Goal: Find specific fact: Find specific fact

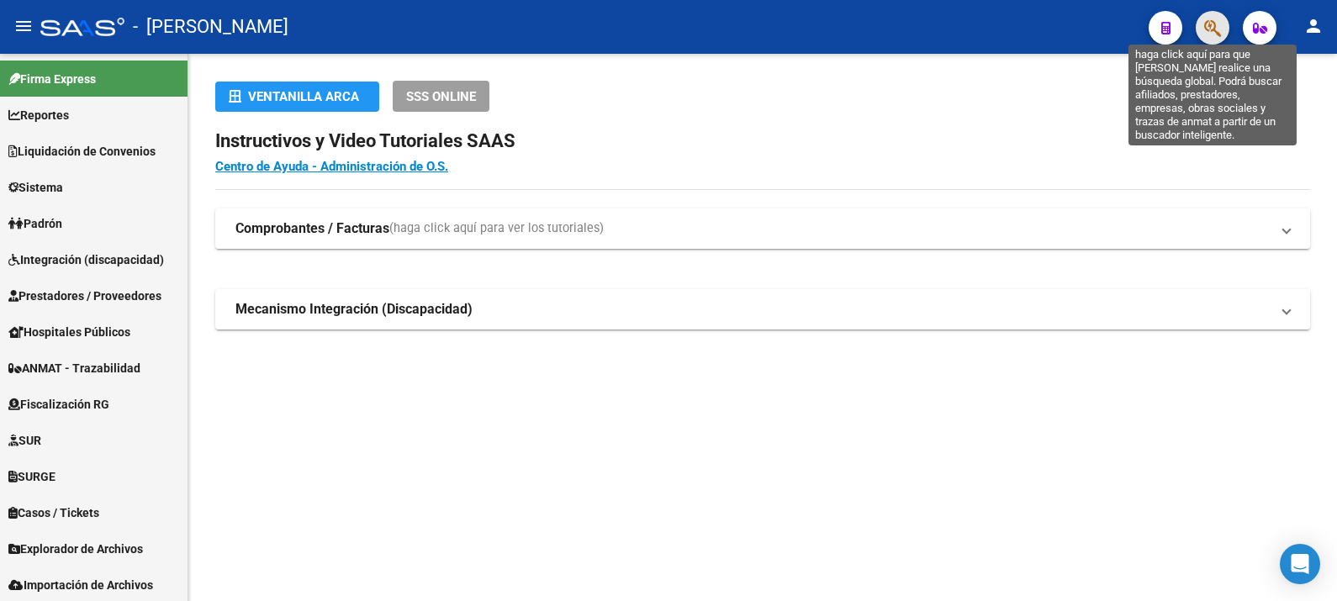
click at [1210, 35] on icon "button" at bounding box center [1212, 27] width 17 height 19
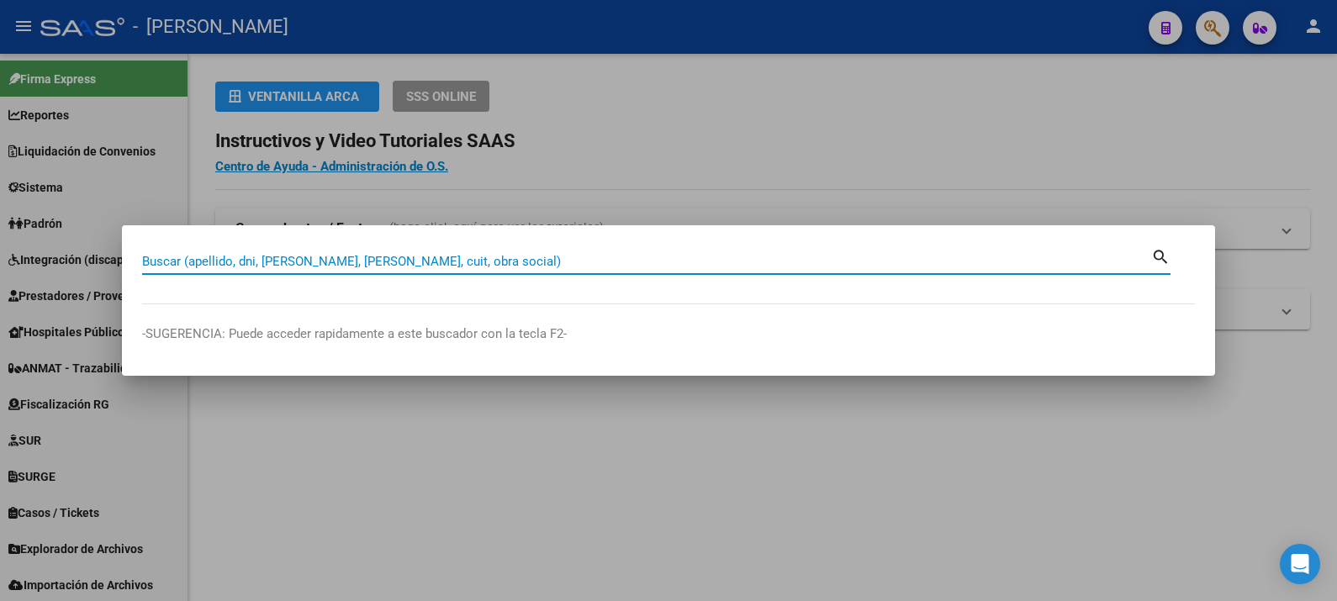
paste input "23.521.081"
click at [179, 261] on input "23.521.081" at bounding box center [646, 261] width 1009 height 15
click at [183, 264] on input "23.521.081" at bounding box center [646, 261] width 1009 height 15
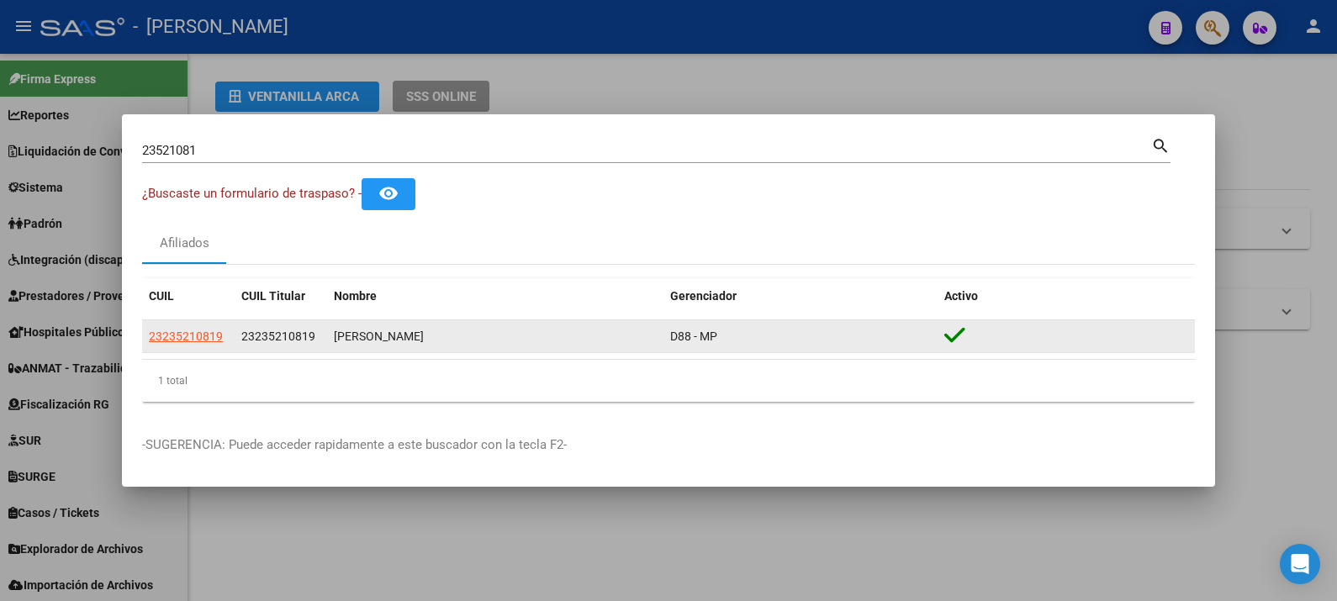
drag, startPoint x: 825, startPoint y: 332, endPoint x: 147, endPoint y: 333, distance: 677.5
click at [147, 333] on div "23235210819 23235210819 [PERSON_NAME] D88 - MP" at bounding box center [668, 337] width 1052 height 34
copy div "23235210819 23235210819 [PERSON_NAME] D88 - MP"
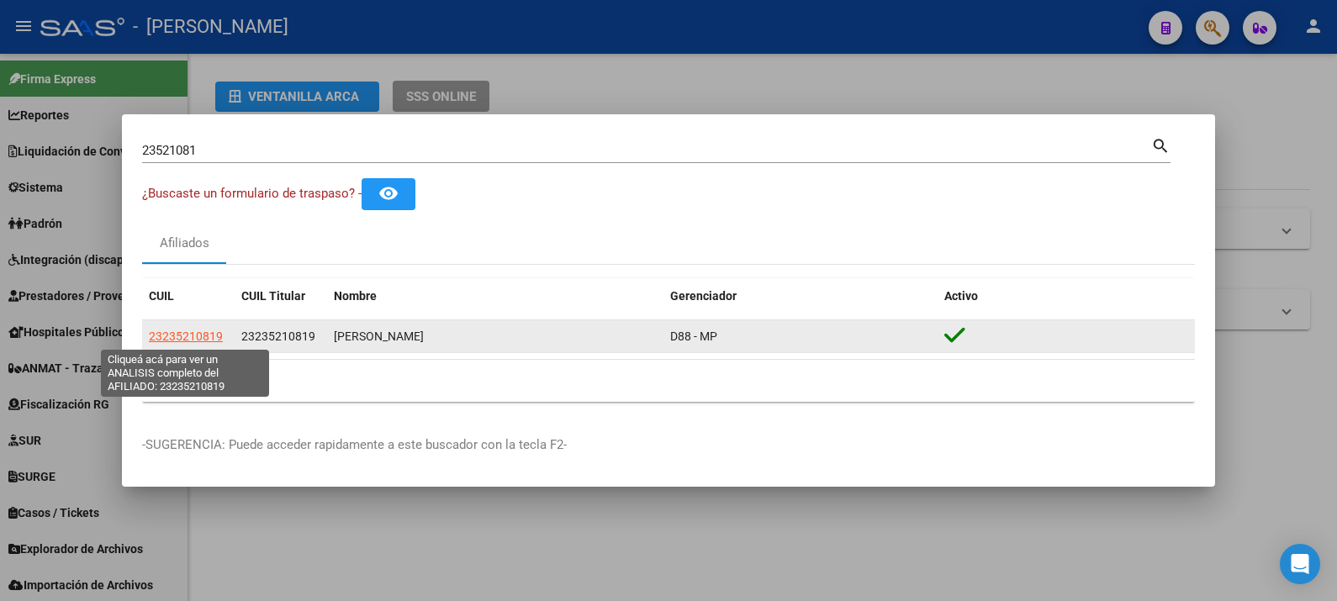
click at [202, 332] on span "23235210819" at bounding box center [186, 336] width 74 height 13
copy div "23235210819 23235210819 [PERSON_NAME] D88 - MP"
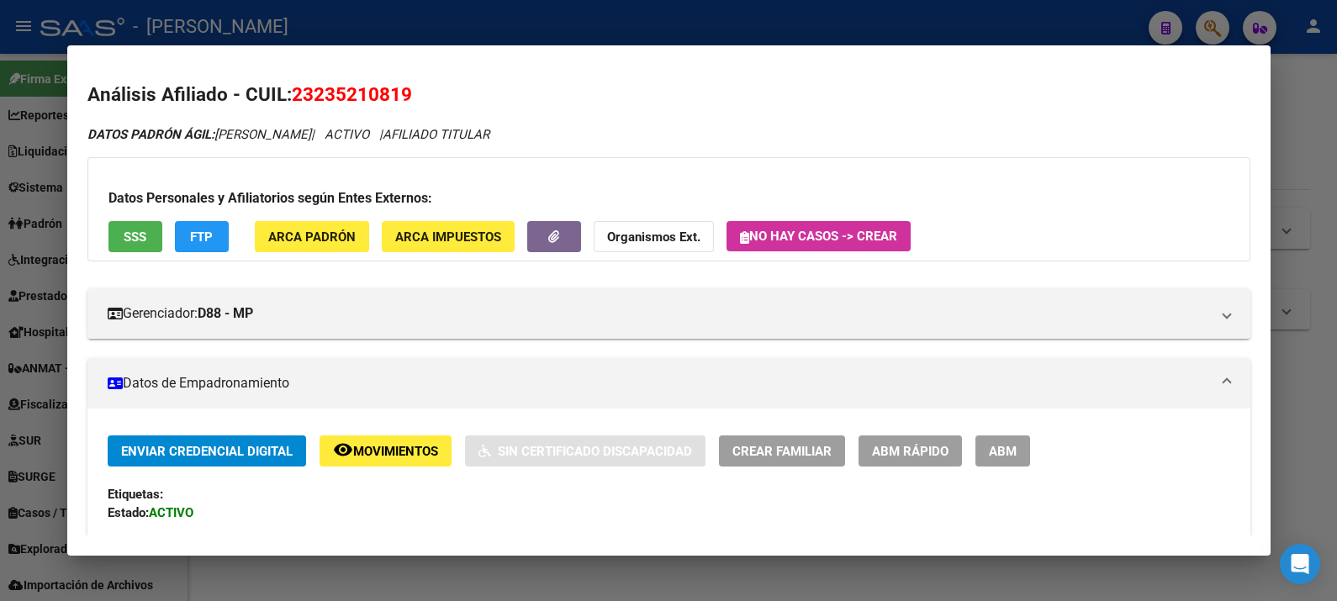
drag, startPoint x: 399, startPoint y: 91, endPoint x: 312, endPoint y: 91, distance: 87.4
click at [312, 91] on span "23235210819" at bounding box center [352, 94] width 120 height 22
copy span "23521081"
click at [1299, 105] on div at bounding box center [668, 300] width 1337 height 601
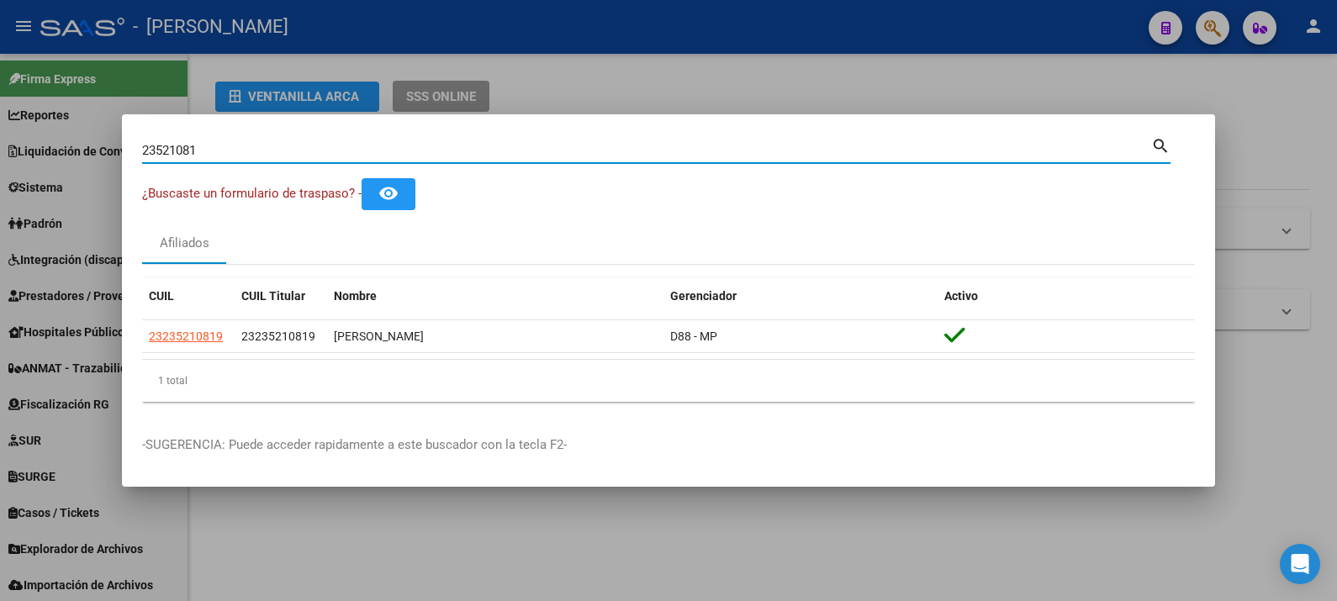
click at [767, 148] on input "23521081" at bounding box center [646, 150] width 1009 height 15
click at [440, 152] on input "23521081" at bounding box center [646, 150] width 1009 height 15
paste input "46584682"
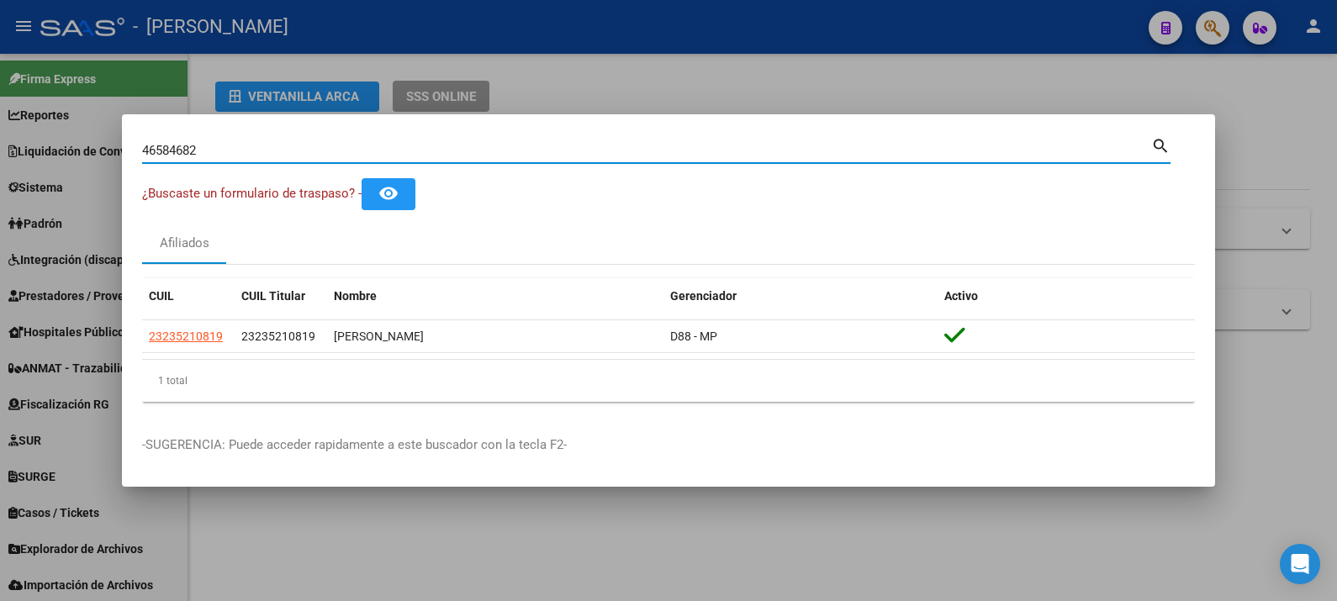
type input "46584682"
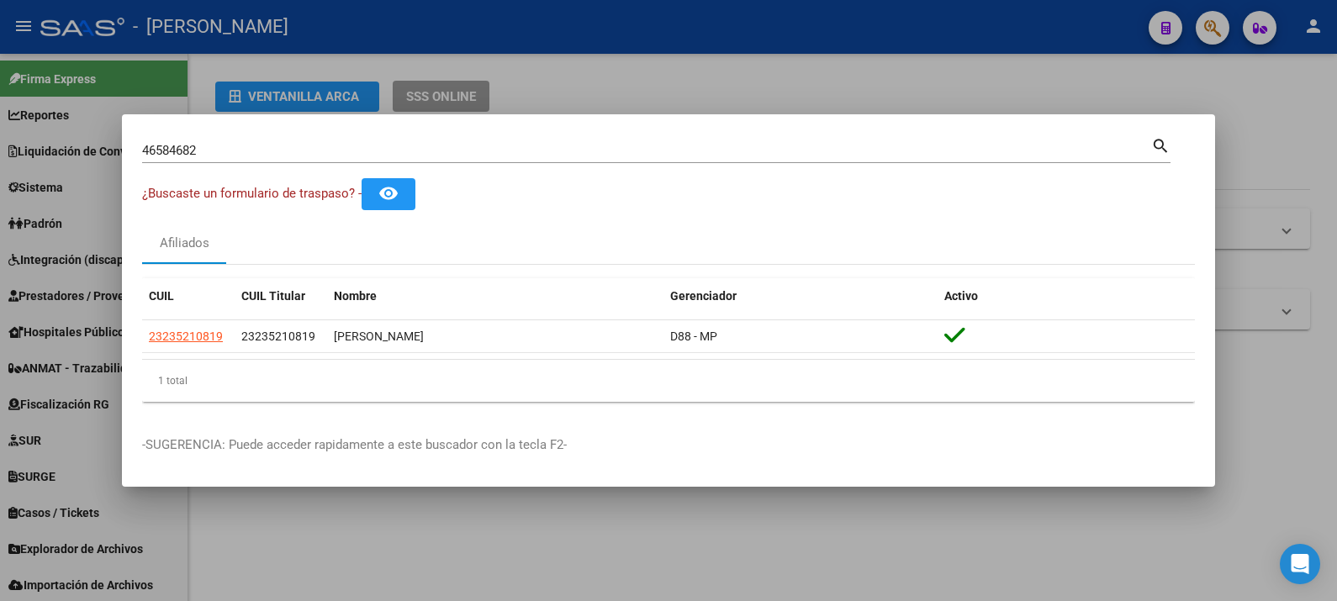
click at [1156, 147] on mat-icon "search" at bounding box center [1160, 144] width 19 height 20
click at [396, 198] on mat-icon "remove_red_eye" at bounding box center [388, 193] width 20 height 20
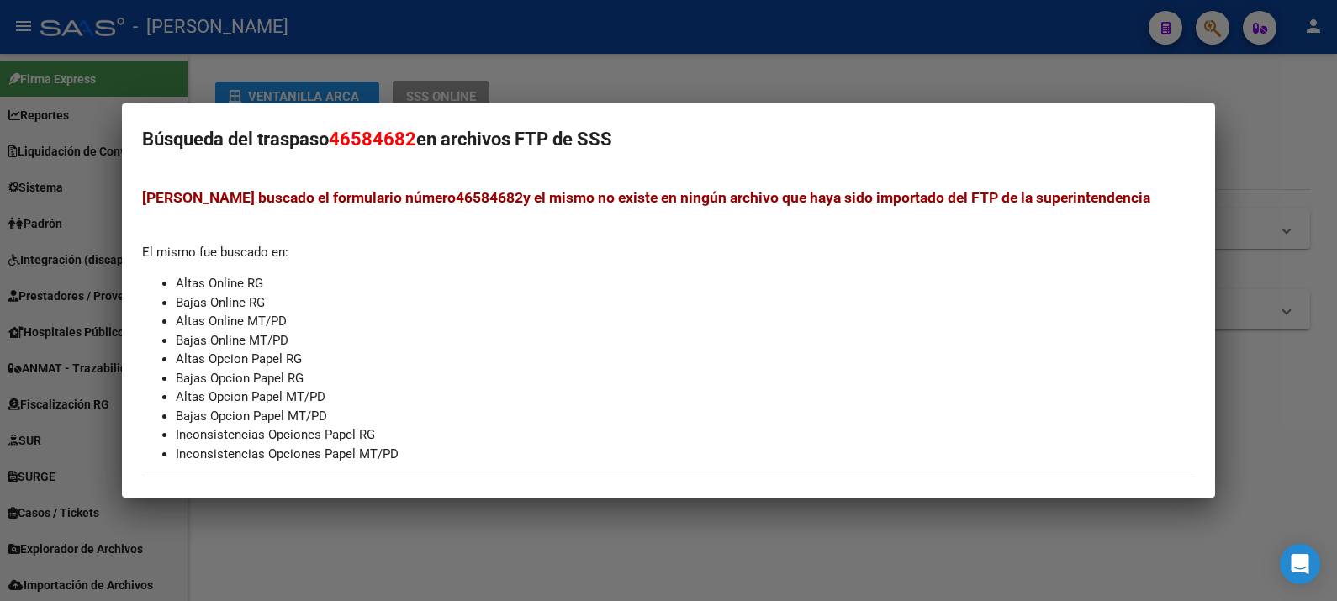
click at [1173, 168] on mat-dialog-container "Búsqueda del traspaso 46584682 en archivos FTP de SSS Hemos buscado el formular…" at bounding box center [668, 300] width 1093 height 394
click at [1246, 150] on div at bounding box center [668, 300] width 1337 height 601
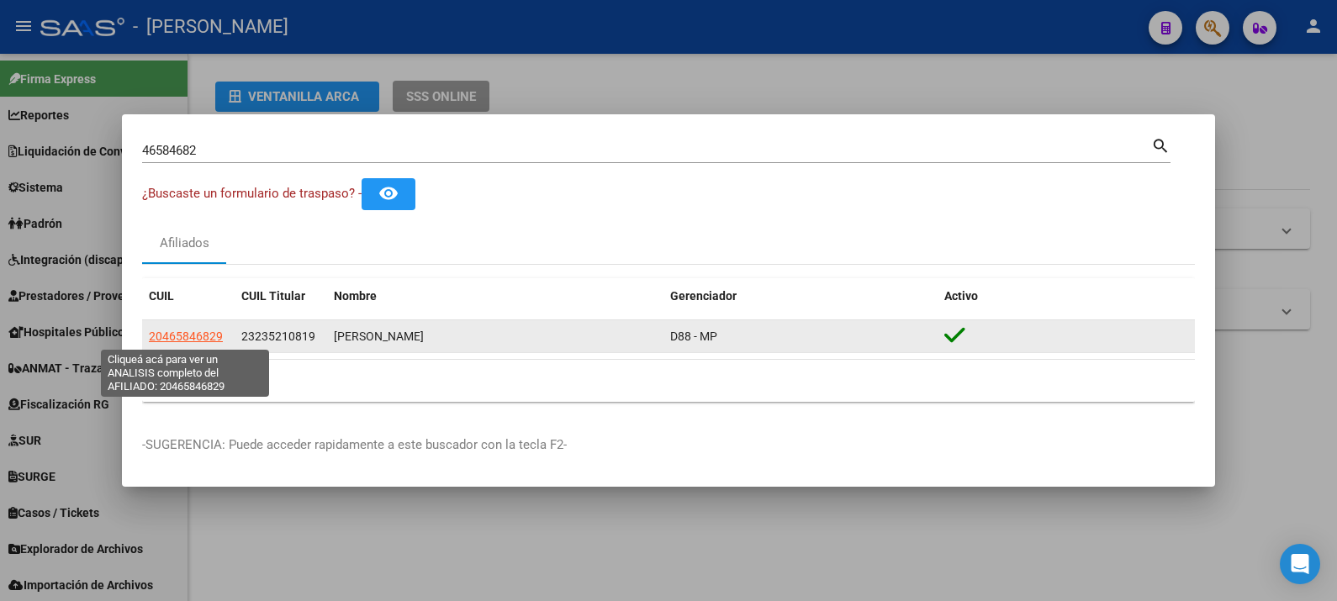
click at [208, 331] on span "20465846829" at bounding box center [186, 336] width 74 height 13
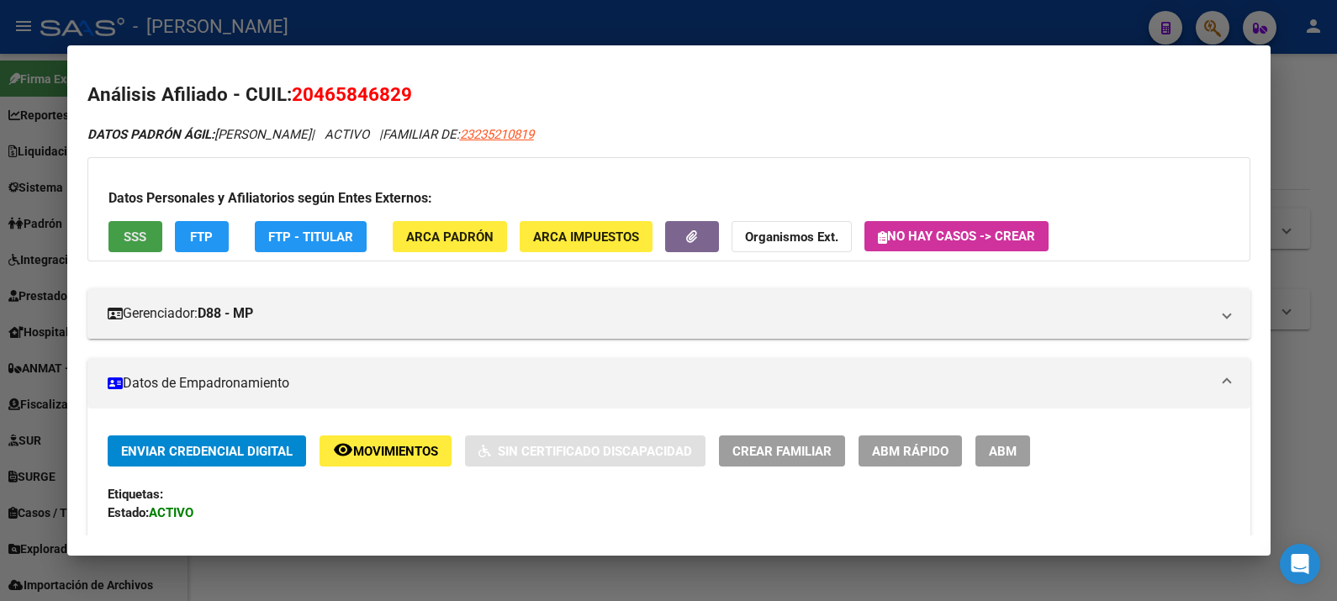
click at [143, 235] on span "SSS" at bounding box center [135, 236] width 23 height 15
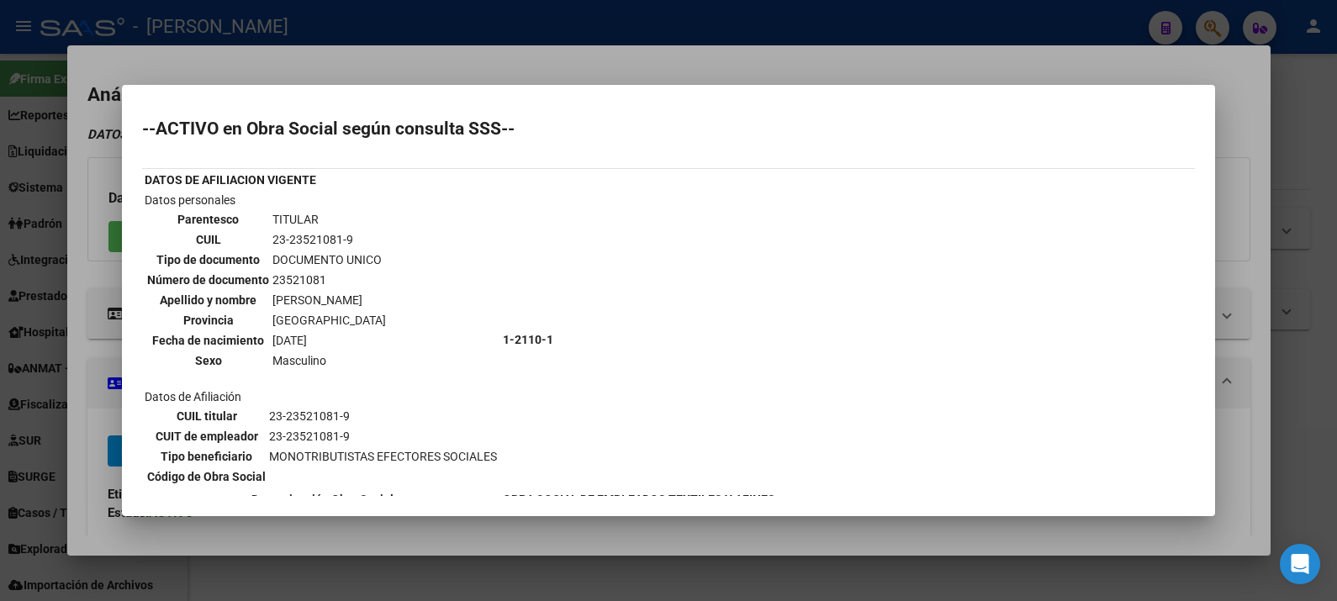
click at [1242, 231] on div at bounding box center [668, 300] width 1337 height 601
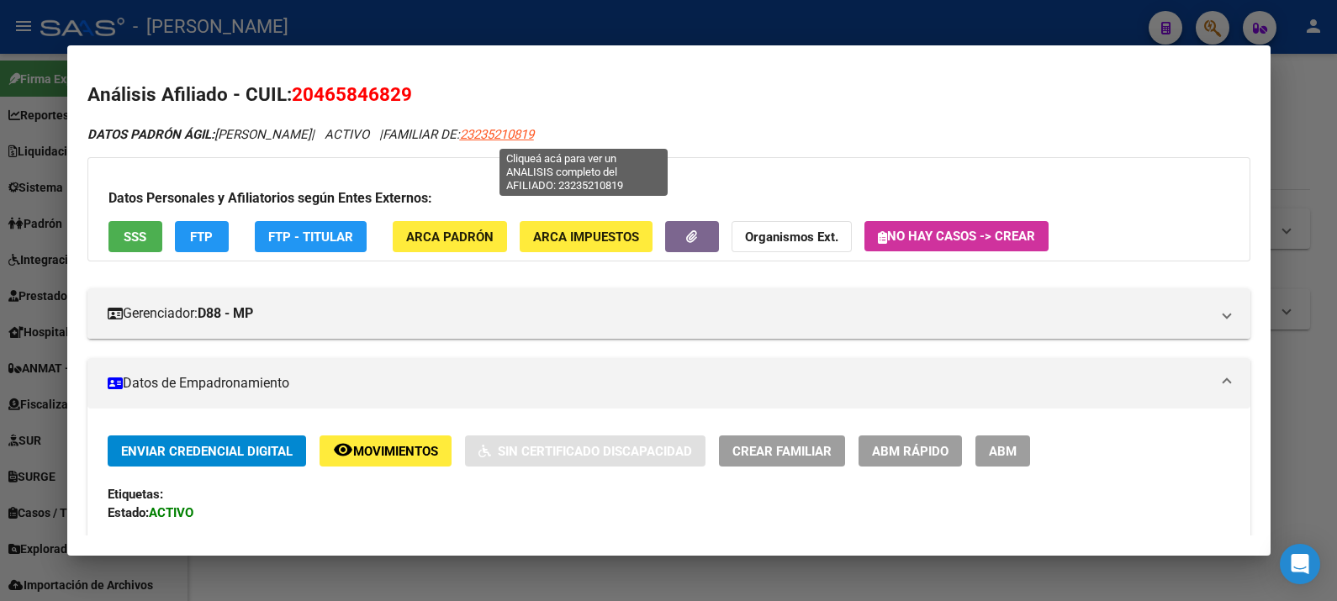
click at [534, 127] on span "23235210819" at bounding box center [497, 134] width 74 height 15
type textarea "23235210819"
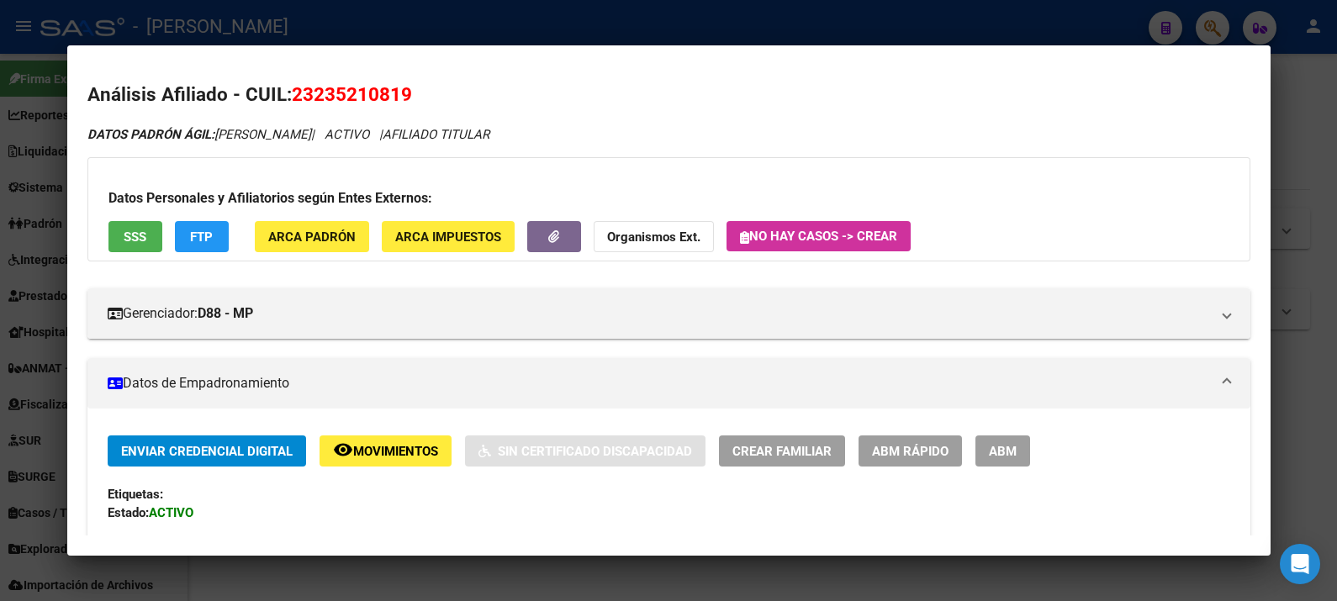
click at [1289, 162] on div at bounding box center [668, 300] width 1337 height 601
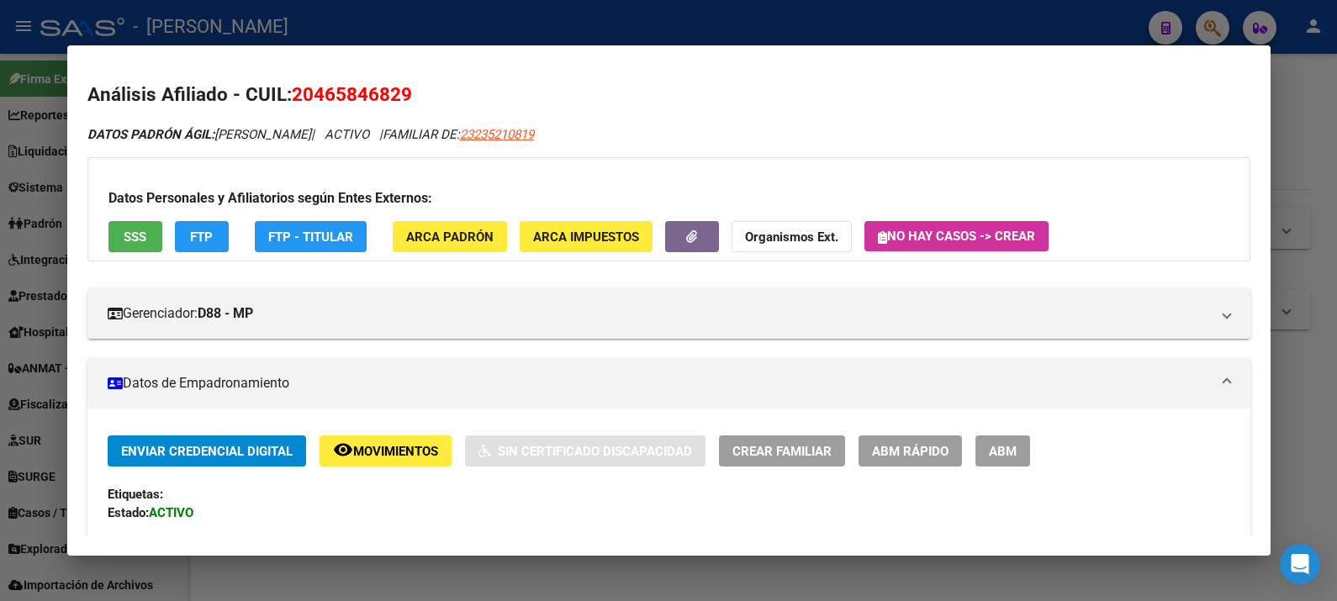
click at [1316, 151] on div at bounding box center [668, 300] width 1337 height 601
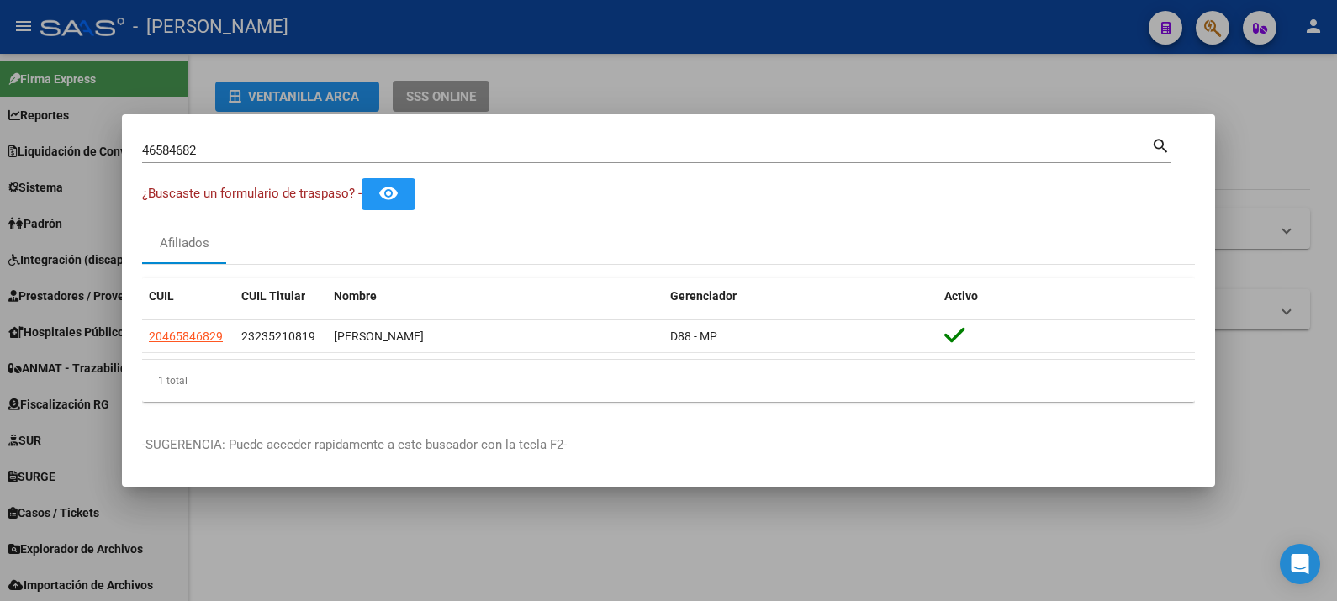
click at [584, 145] on input "46584682" at bounding box center [646, 150] width 1009 height 15
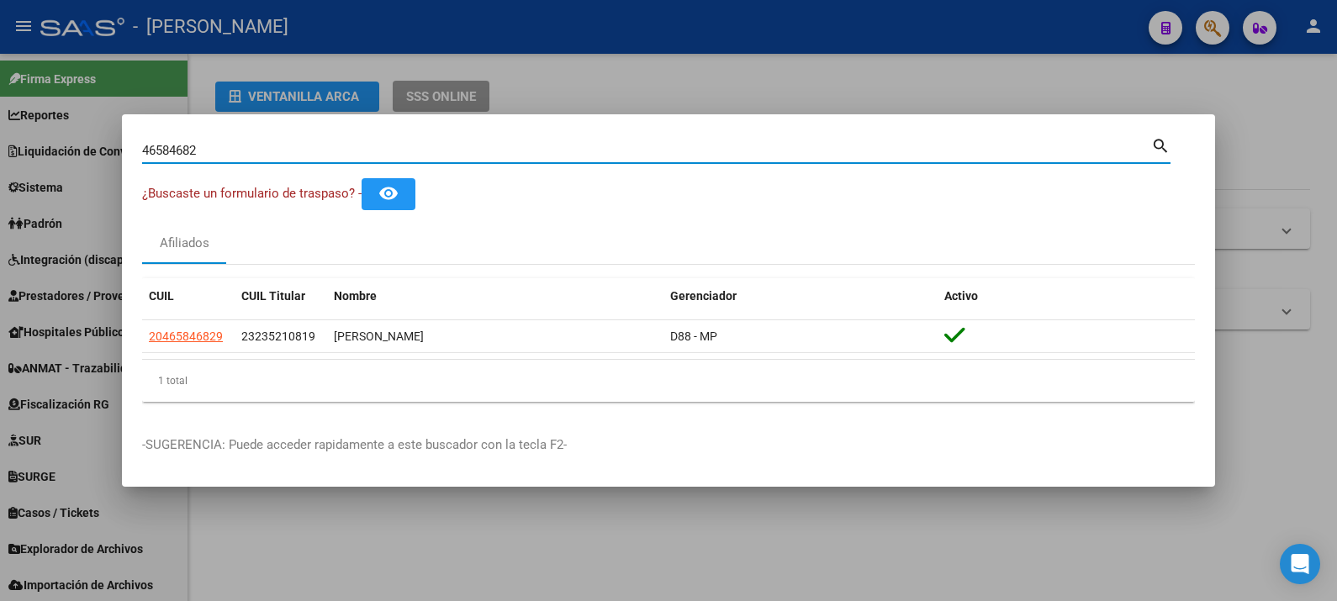
click at [584, 145] on input "46584682" at bounding box center [646, 150] width 1009 height 15
paste input ".584."
click at [186, 147] on input "46.584.682" at bounding box center [646, 150] width 1009 height 15
drag, startPoint x: 185, startPoint y: 151, endPoint x: 197, endPoint y: 152, distance: 11.8
click at [185, 151] on input "46.584.682" at bounding box center [646, 150] width 1009 height 15
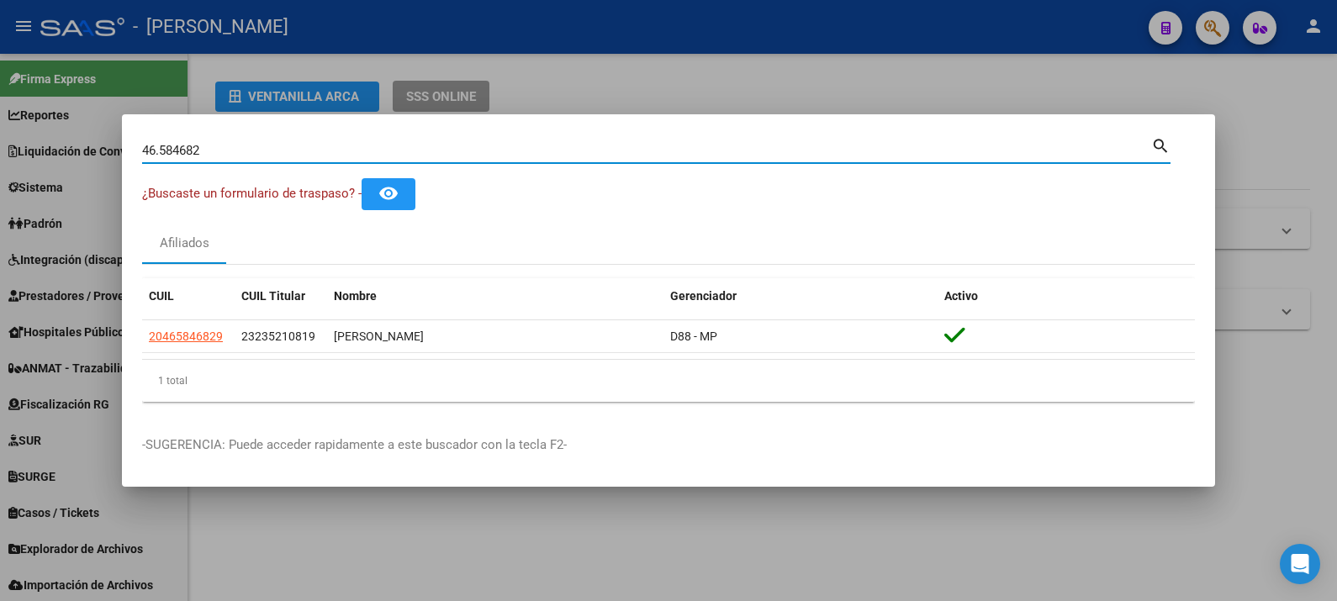
click at [160, 154] on input "46.584682" at bounding box center [646, 150] width 1009 height 15
type input "46584682"
click at [293, 156] on input "46584682" at bounding box center [646, 150] width 1009 height 15
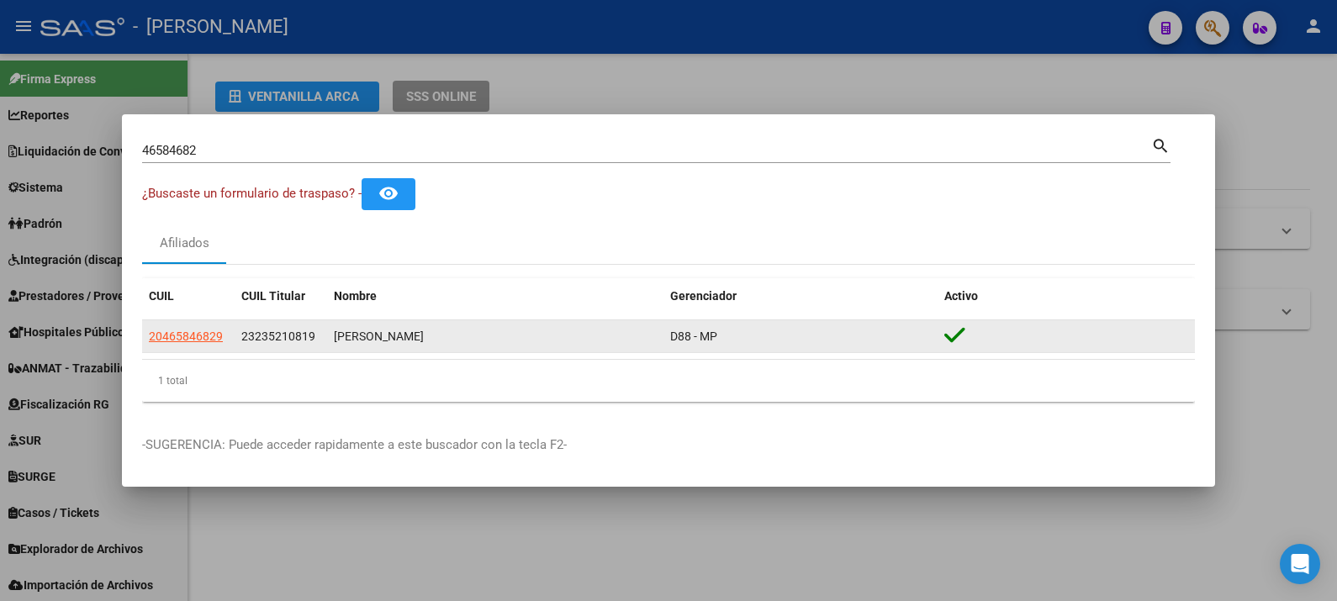
drag, startPoint x: 747, startPoint y: 340, endPoint x: 142, endPoint y: 342, distance: 605.2
click at [142, 342] on div "20465846829 23235210819 [PERSON_NAME] D88 - MP" at bounding box center [668, 337] width 1052 height 34
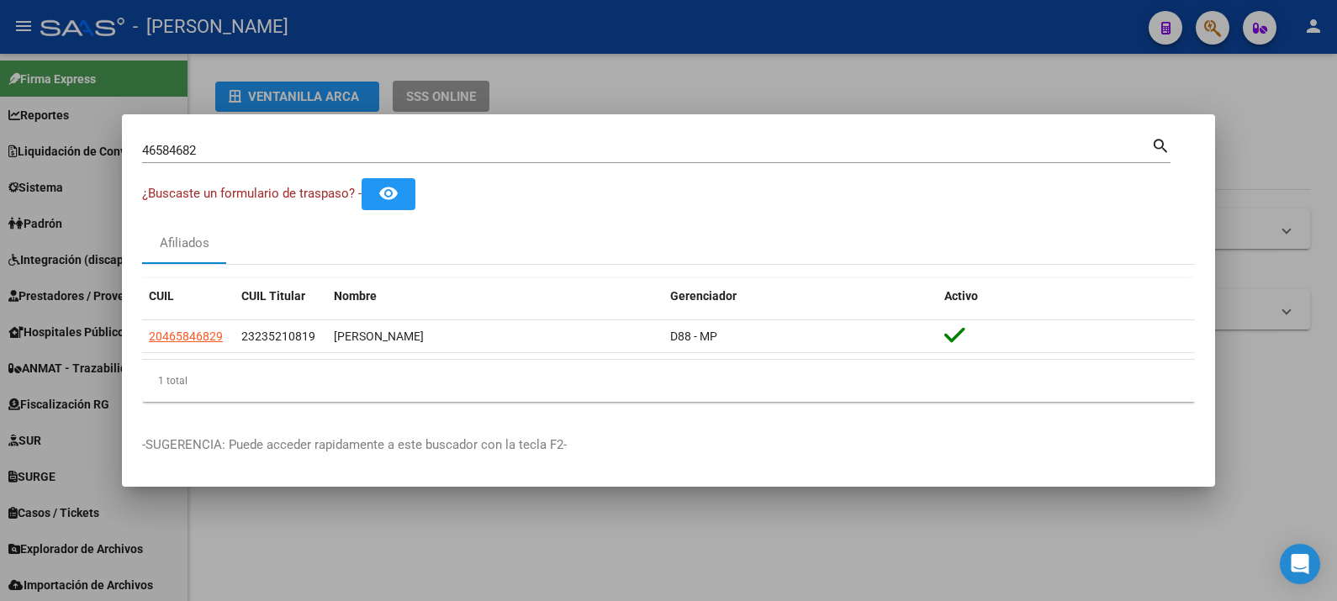
copy div "20465846829 23235210819 [PERSON_NAME] D88 - MP"
